Goal: Check status: Check status

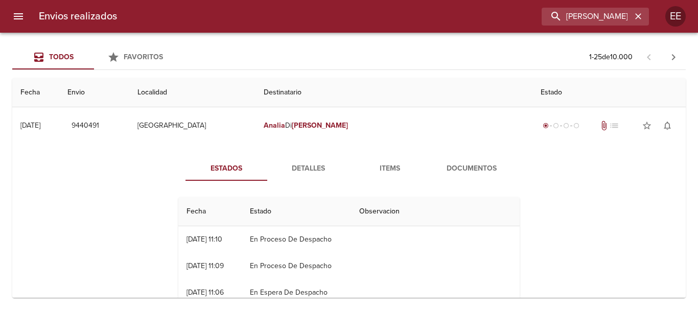
type input "[PERSON_NAME]"
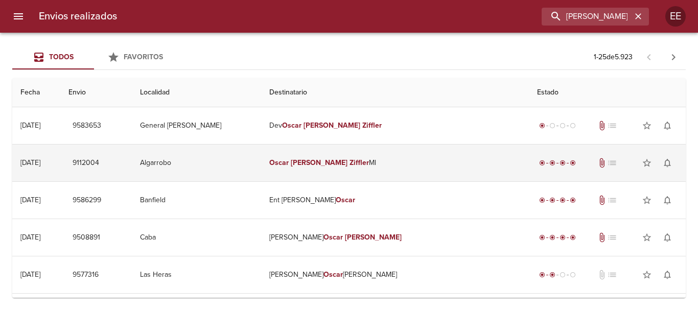
click at [408, 170] on td "[PERSON_NAME] Ml" at bounding box center [395, 163] width 268 height 37
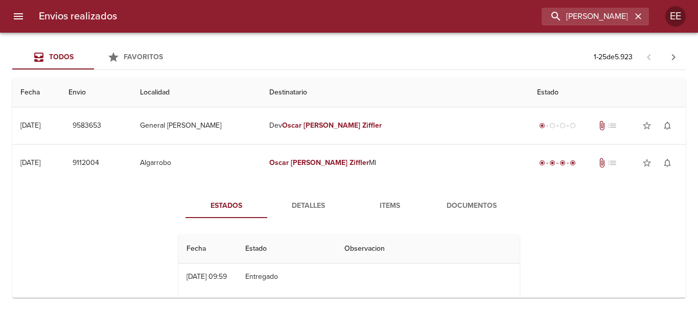
click at [299, 202] on span "Detalles" at bounding box center [309, 206] width 70 height 13
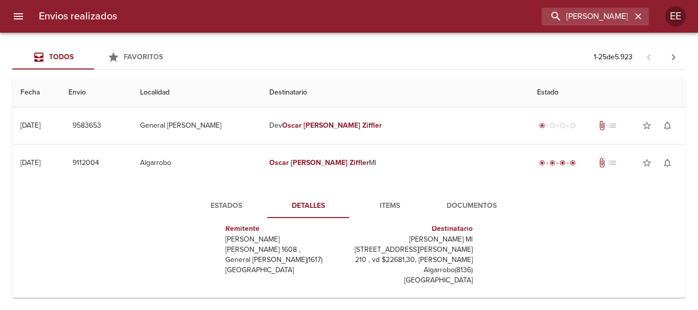
click at [394, 211] on span "Items" at bounding box center [390, 206] width 70 height 13
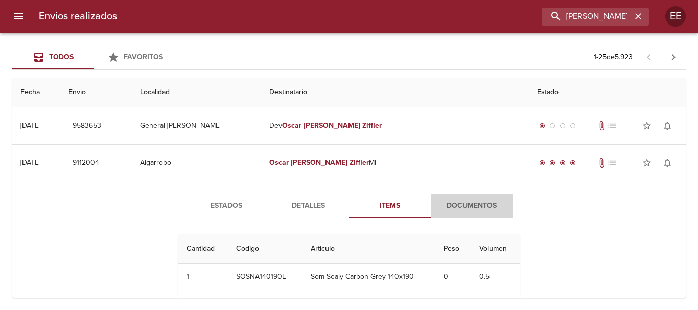
click at [456, 198] on button "Documentos" at bounding box center [472, 206] width 82 height 25
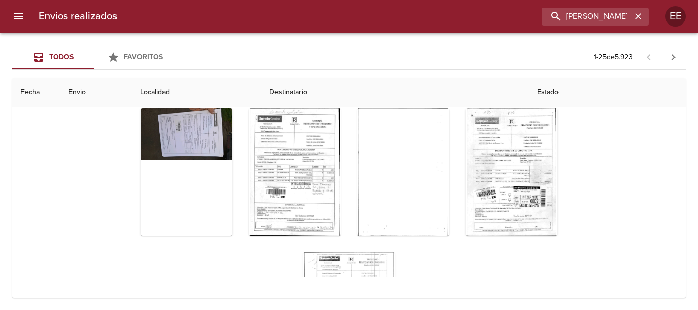
scroll to position [152, 0]
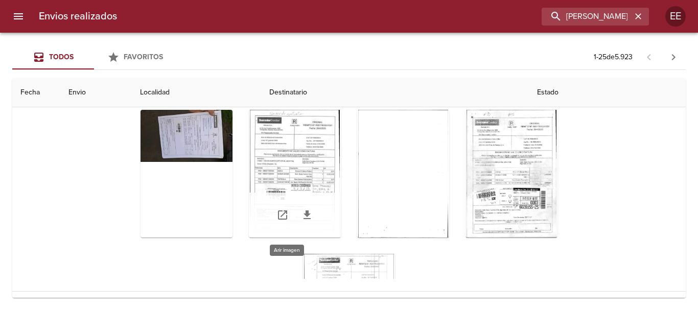
click at [282, 170] on div "Tabla de envíos del cliente" at bounding box center [295, 174] width 92 height 128
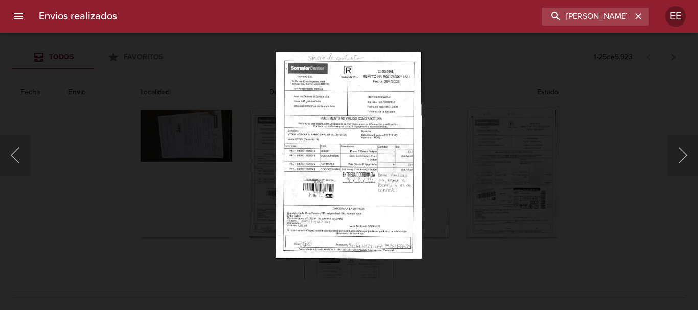
click at [405, 209] on img "Lightbox" at bounding box center [349, 155] width 147 height 208
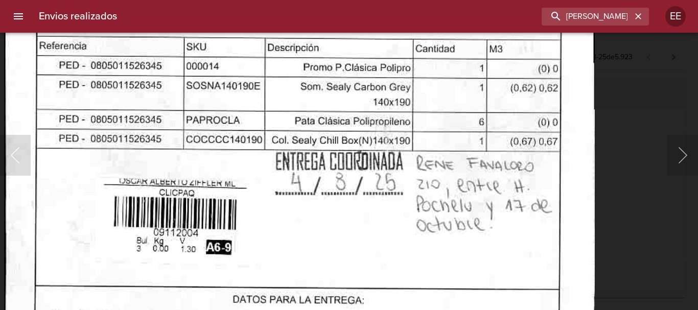
click at [316, 207] on img "Lightbox" at bounding box center [299, 83] width 591 height 839
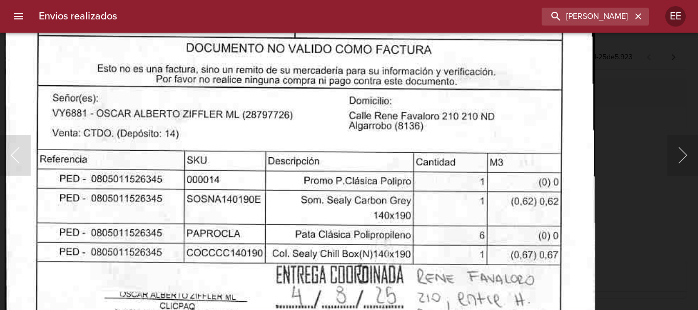
click at [332, 204] on img "Lightbox" at bounding box center [300, 196] width 591 height 839
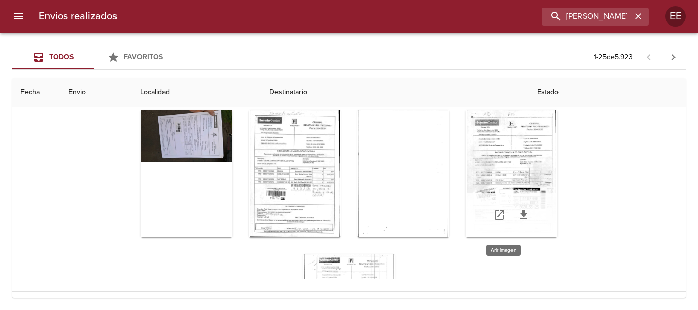
click at [470, 143] on div "Tabla de envíos del cliente" at bounding box center [512, 174] width 92 height 128
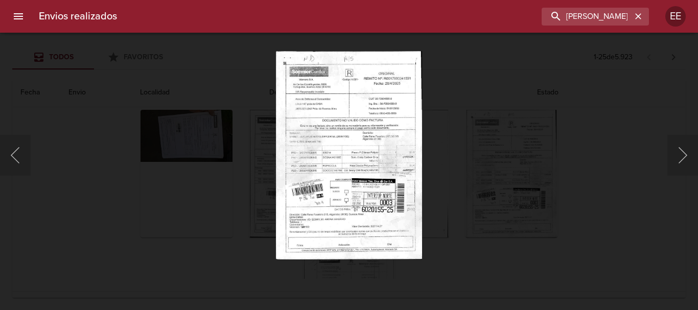
click at [354, 139] on img "Lightbox" at bounding box center [349, 155] width 147 height 208
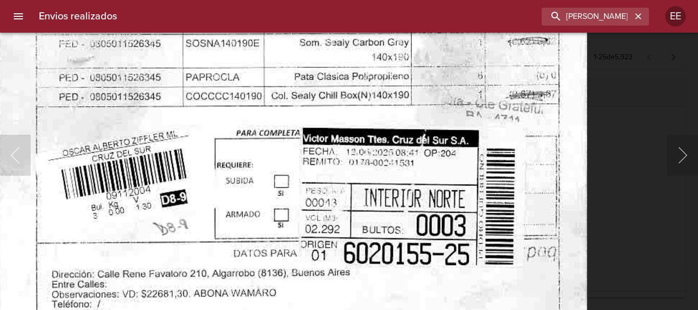
click at [317, 77] on img "Lightbox" at bounding box center [291, 34] width 592 height 839
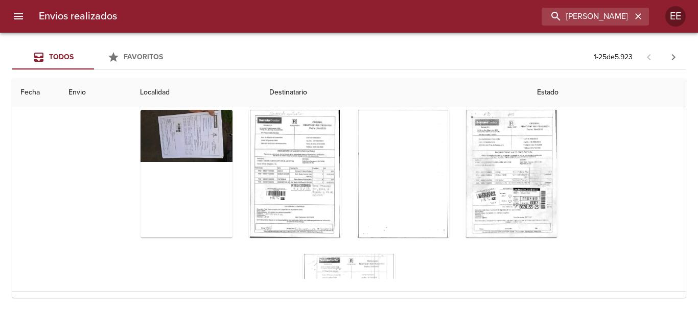
scroll to position [102, 0]
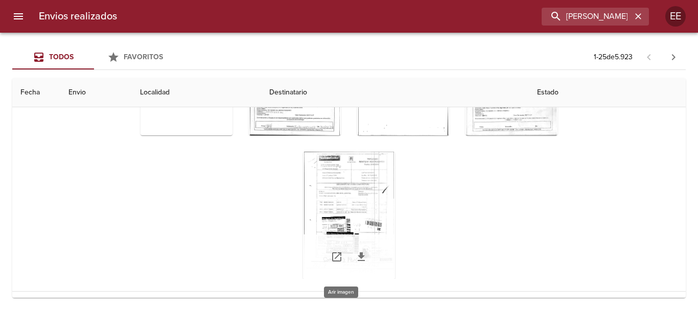
click at [350, 196] on div "Tabla de envíos del cliente" at bounding box center [349, 216] width 92 height 128
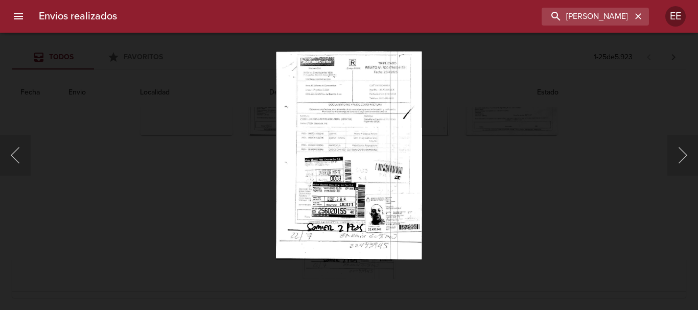
click at [383, 214] on img "Lightbox" at bounding box center [349, 155] width 146 height 208
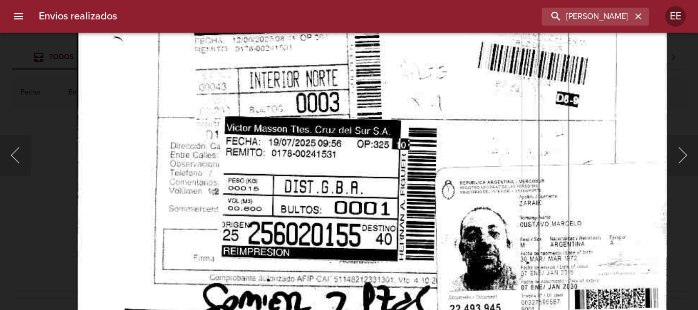
click at [463, 0] on html "Envios realizados [PERSON_NAME] EE Todos Favoritos 1 - 25 de 5.923 Fecha Envio …" at bounding box center [349, 0] width 698 height 0
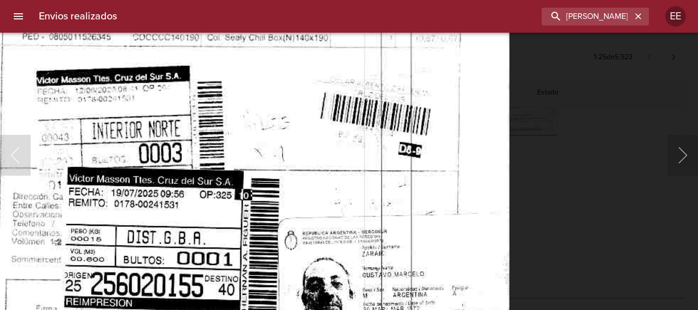
click at [433, 299] on img "Lightbox" at bounding box center [214, 59] width 590 height 839
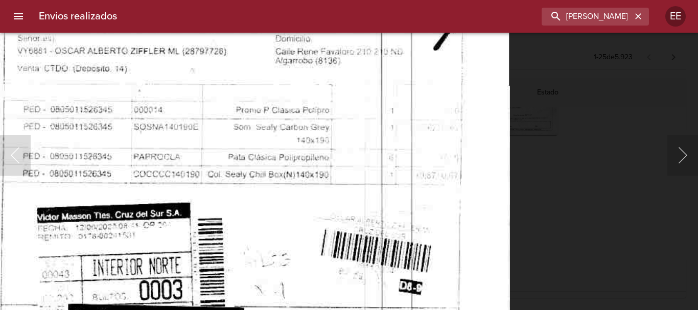
click at [422, 267] on img "Lightbox" at bounding box center [215, 196] width 590 height 839
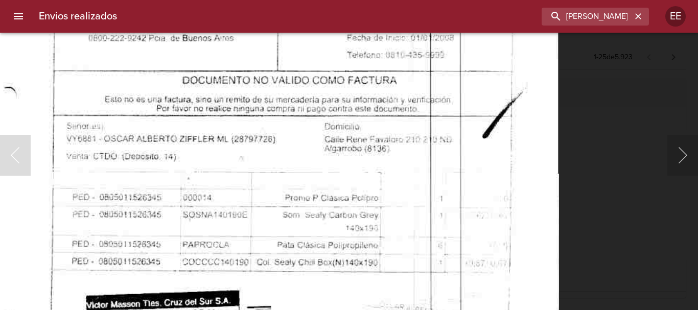
click at [366, 224] on img "Lightbox" at bounding box center [264, 284] width 590 height 839
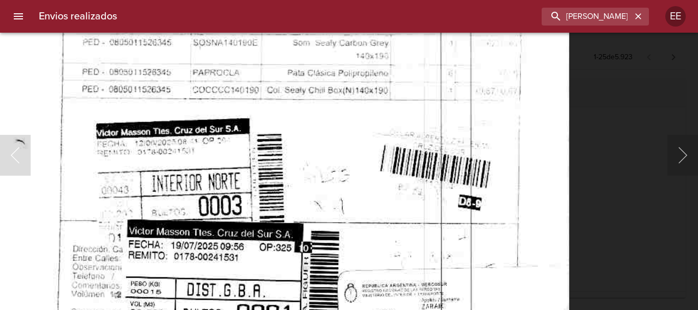
click at [377, 79] on img "Lightbox" at bounding box center [274, 112] width 590 height 839
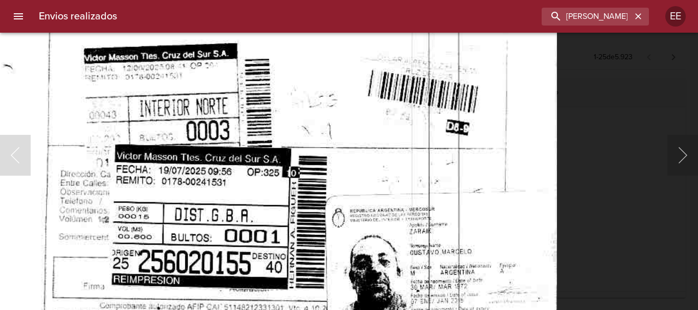
click at [347, 92] on img "Lightbox" at bounding box center [262, 37] width 590 height 839
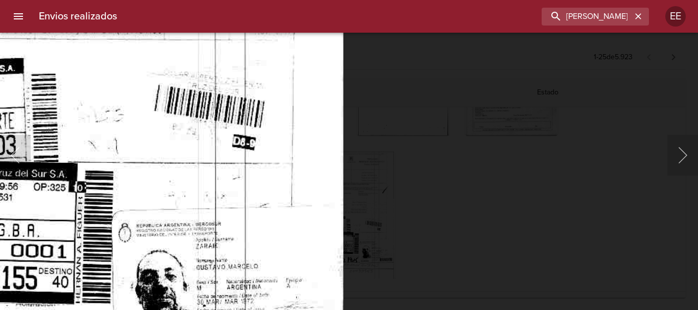
click at [259, 0] on html "Envios realizados [PERSON_NAME] EE Todos Favoritos 1 - 25 de 5.923 Fecha Envio …" at bounding box center [349, 0] width 698 height 0
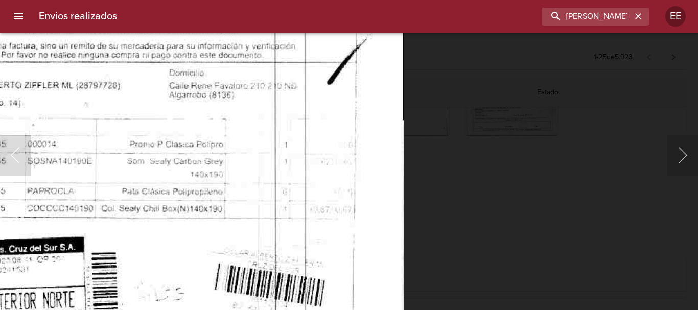
click at [224, 253] on img "Lightbox" at bounding box center [108, 230] width 590 height 839
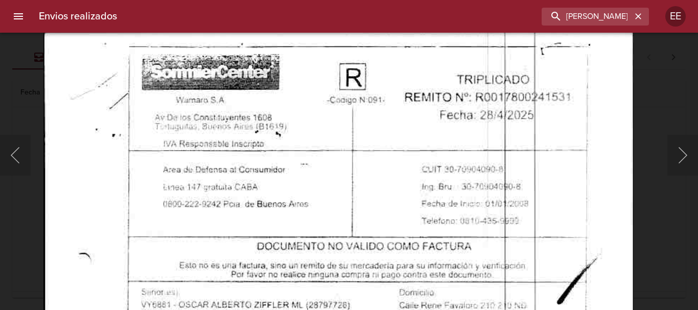
click at [307, 0] on html "Envios realizados [PERSON_NAME] EE Todos Favoritos 1 - 25 de 5.923 Fecha Envio …" at bounding box center [349, 0] width 698 height 0
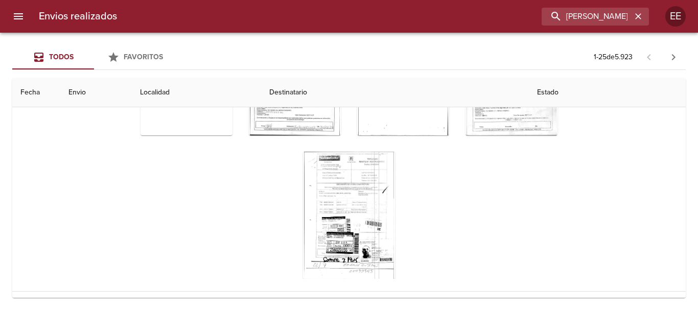
drag, startPoint x: 487, startPoint y: 251, endPoint x: 492, endPoint y: 181, distance: 70.3
click at [492, 182] on div "Tabla de envíos del cliente" at bounding box center [349, 143] width 514 height 288
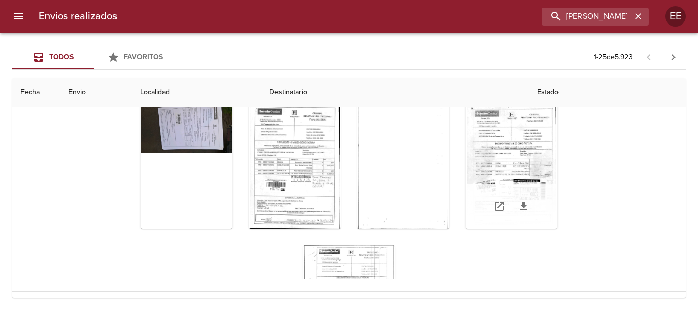
scroll to position [0, 0]
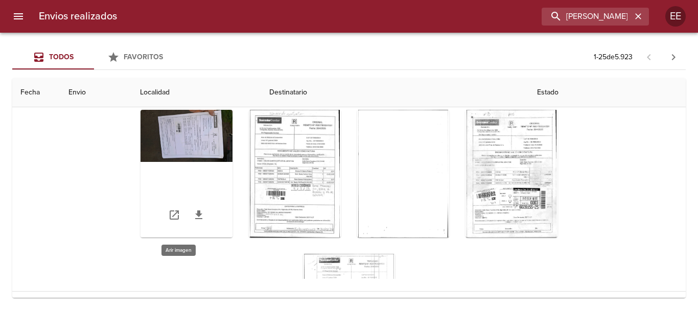
click at [207, 123] on div "Tabla de envíos del cliente" at bounding box center [187, 174] width 92 height 128
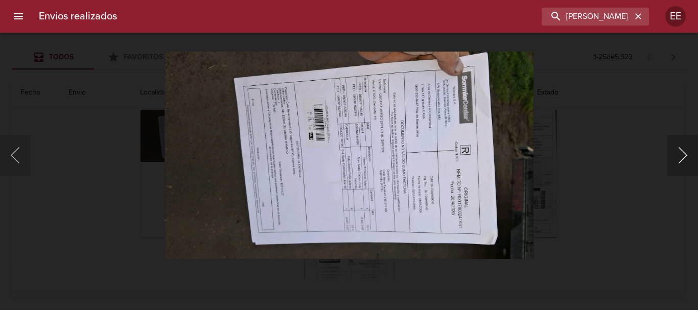
click at [682, 155] on button "Siguiente" at bounding box center [683, 155] width 31 height 41
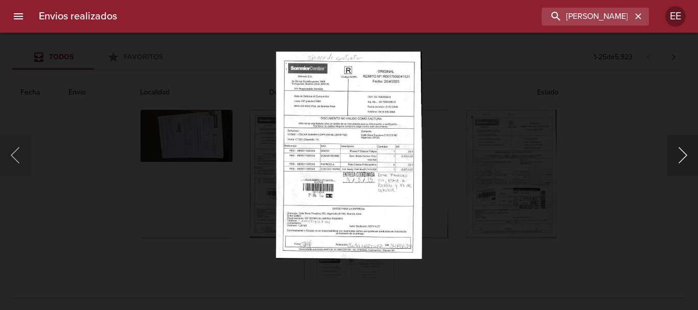
click at [680, 155] on button "Siguiente" at bounding box center [683, 155] width 31 height 41
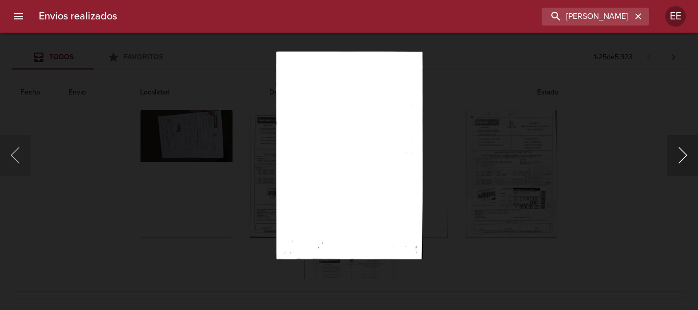
click at [680, 155] on button "Siguiente" at bounding box center [683, 155] width 31 height 41
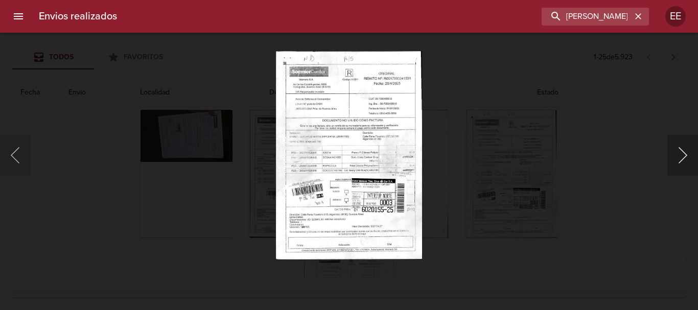
click at [680, 155] on button "Siguiente" at bounding box center [683, 155] width 31 height 41
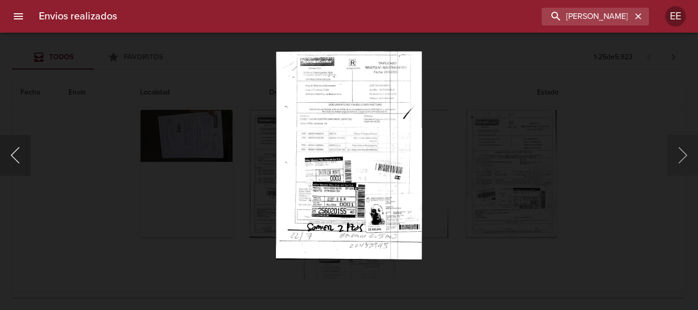
click at [19, 162] on button "Anterior" at bounding box center [15, 155] width 31 height 41
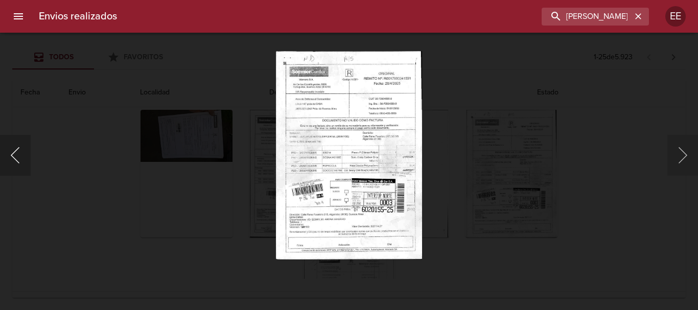
click at [19, 162] on button "Anterior" at bounding box center [15, 155] width 31 height 41
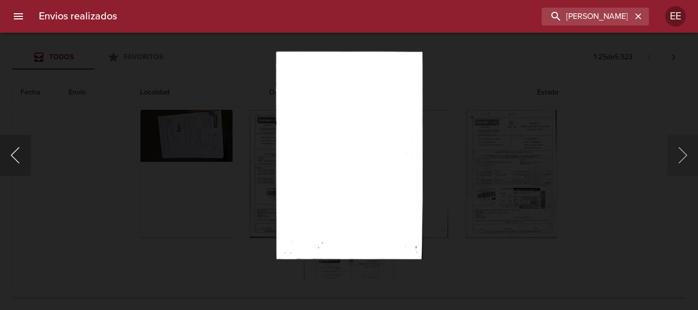
click at [29, 161] on button "Anterior" at bounding box center [15, 155] width 31 height 41
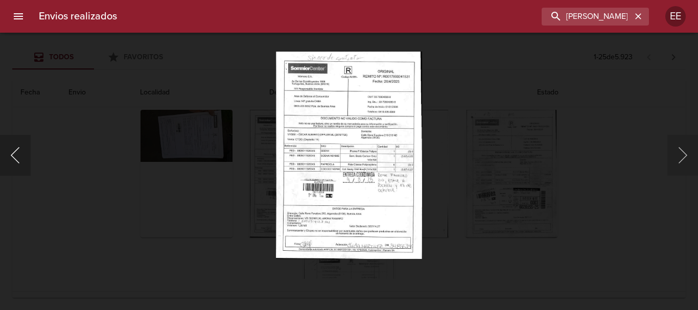
click at [15, 160] on button "Anterior" at bounding box center [15, 155] width 31 height 41
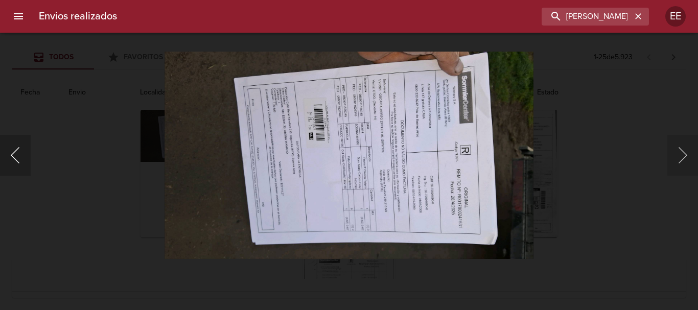
click at [15, 160] on button "Anterior" at bounding box center [15, 155] width 31 height 41
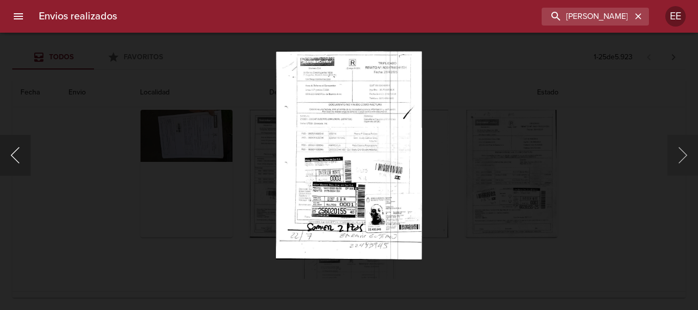
click at [21, 162] on button "Anterior" at bounding box center [15, 155] width 31 height 41
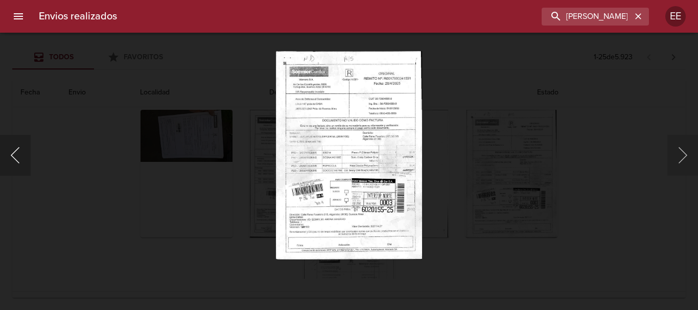
click at [15, 150] on button "Anterior" at bounding box center [15, 155] width 31 height 41
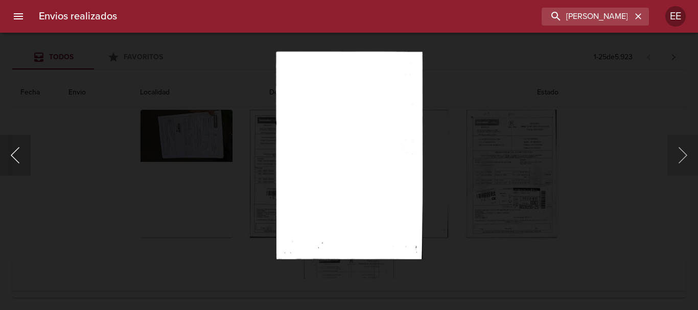
click at [15, 151] on button "Anterior" at bounding box center [15, 155] width 31 height 41
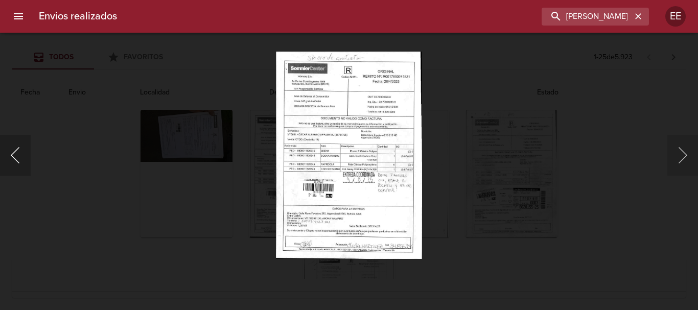
click at [15, 151] on button "Anterior" at bounding box center [15, 155] width 31 height 41
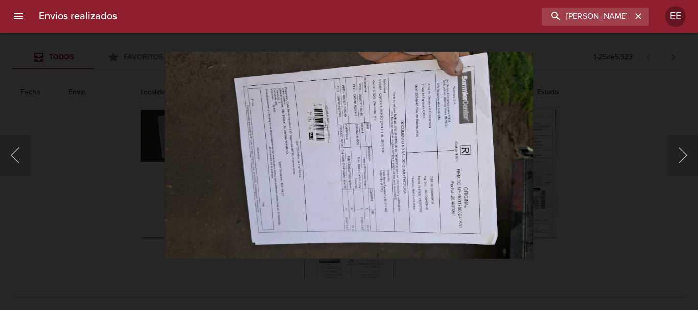
click at [326, 176] on img "Lightbox" at bounding box center [350, 155] width 370 height 208
click at [332, 166] on img "Lightbox" at bounding box center [350, 155] width 370 height 208
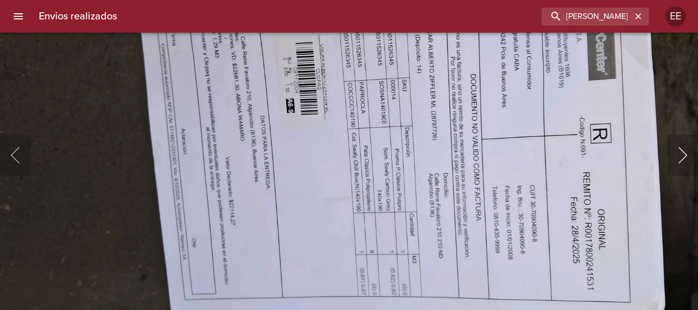
click at [675, 160] on button "Siguiente" at bounding box center [683, 155] width 31 height 41
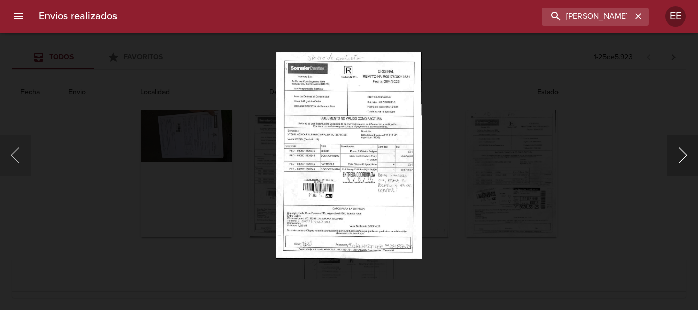
click at [669, 155] on button "Siguiente" at bounding box center [683, 155] width 31 height 41
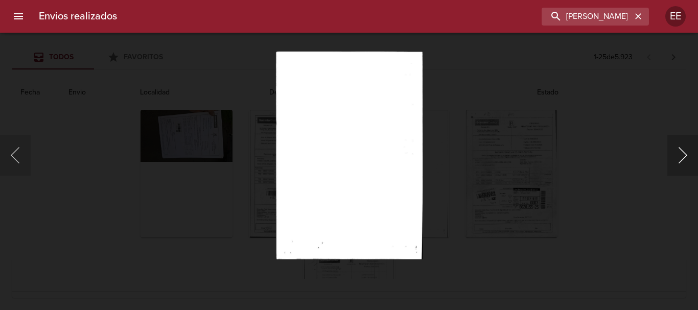
click at [669, 155] on button "Siguiente" at bounding box center [683, 155] width 31 height 41
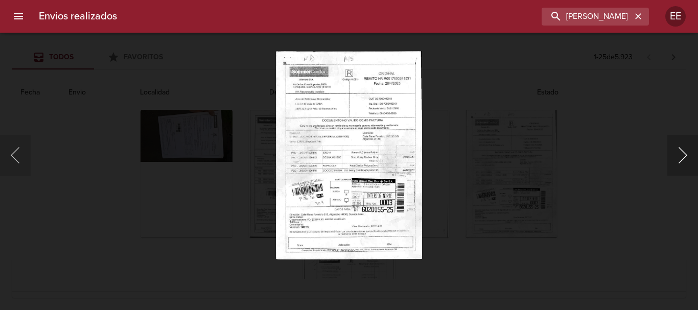
click at [669, 157] on button "Siguiente" at bounding box center [683, 155] width 31 height 41
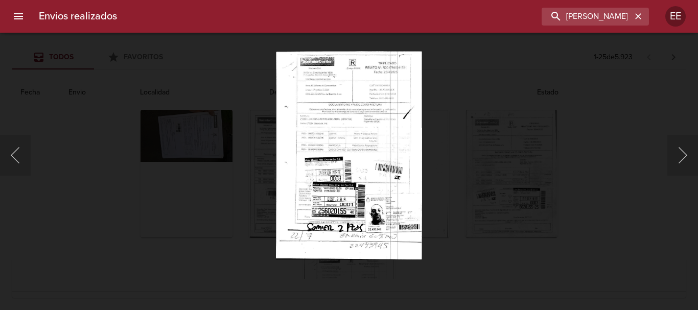
click at [383, 173] on img "Lightbox" at bounding box center [349, 155] width 146 height 208
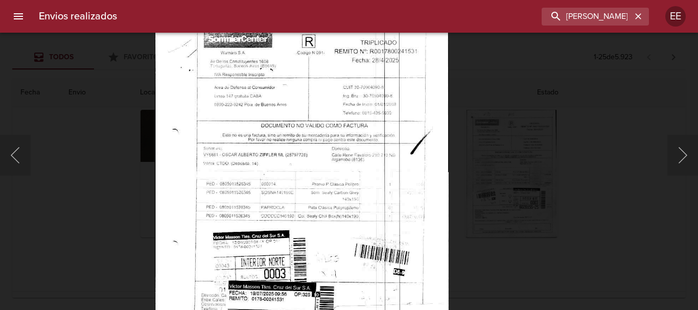
click at [390, 0] on html "Envios realizados [PERSON_NAME] EE Todos Favoritos 1 - 25 de 5.923 Fecha Envio …" at bounding box center [349, 0] width 698 height 0
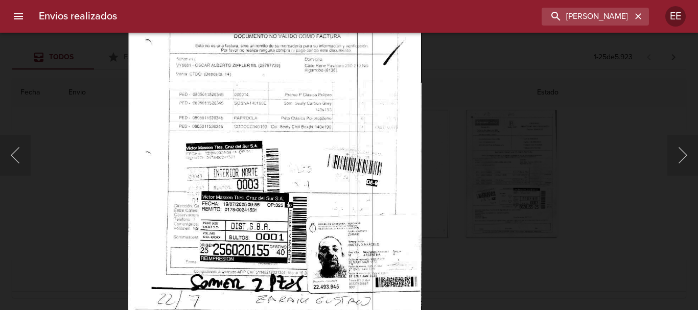
click at [341, 53] on img "Lightbox" at bounding box center [275, 138] width 294 height 418
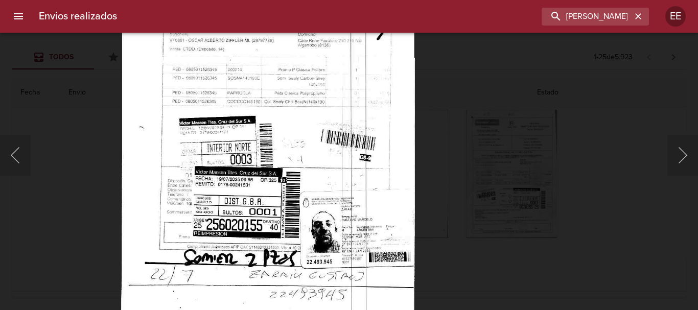
click at [357, 224] on img "Lightbox" at bounding box center [268, 113] width 294 height 418
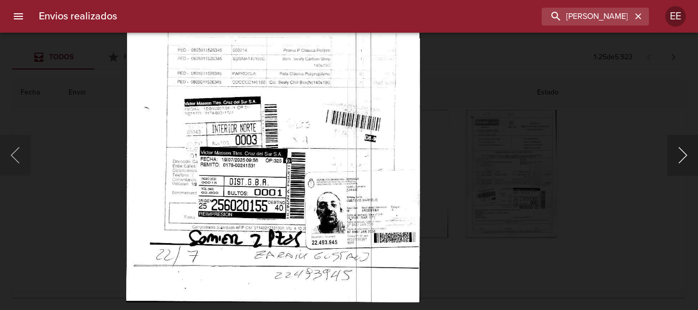
click at [673, 165] on button "Siguiente" at bounding box center [683, 155] width 31 height 41
